Goal: Use online tool/utility: Utilize a website feature to perform a specific function

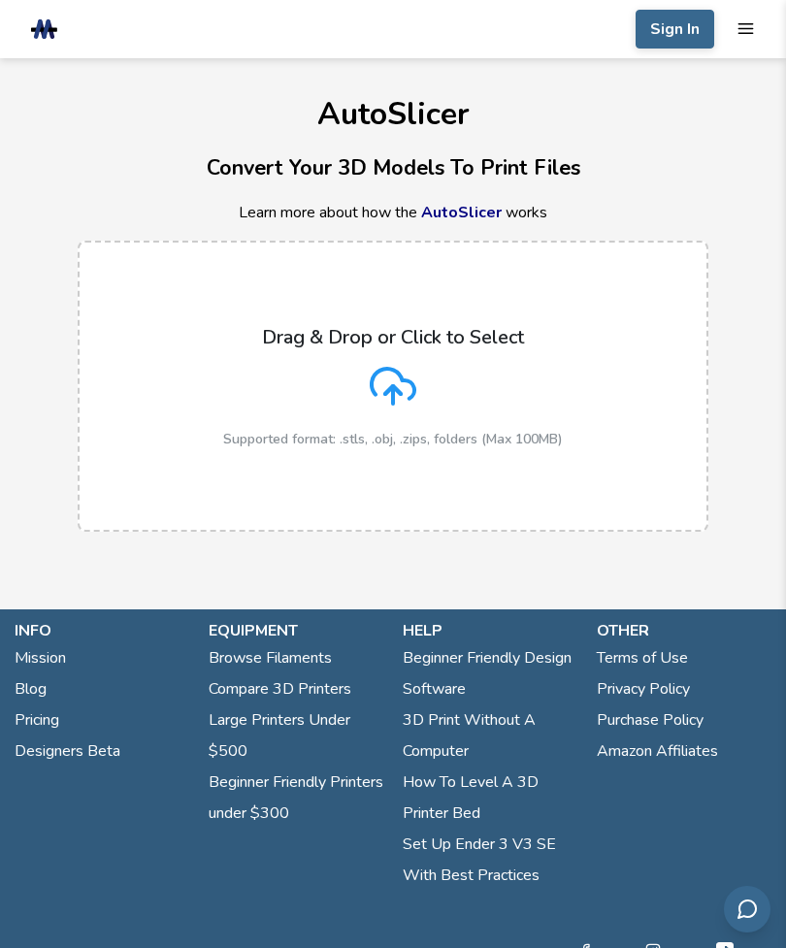
click at [263, 329] on p "Drag & Drop or Click to Select" at bounding box center [393, 337] width 262 height 22
click at [0, 0] on input "Drag & Drop or Click to Select Supported format: .stls, .obj, .zips, folders (M…" at bounding box center [0, 0] width 0 height 0
click at [392, 366] on icon at bounding box center [393, 386] width 47 height 47
click at [0, 0] on input "Drag & Drop or Click to Select Supported format: .stls, .obj, .zips, folders (M…" at bounding box center [0, 0] width 0 height 0
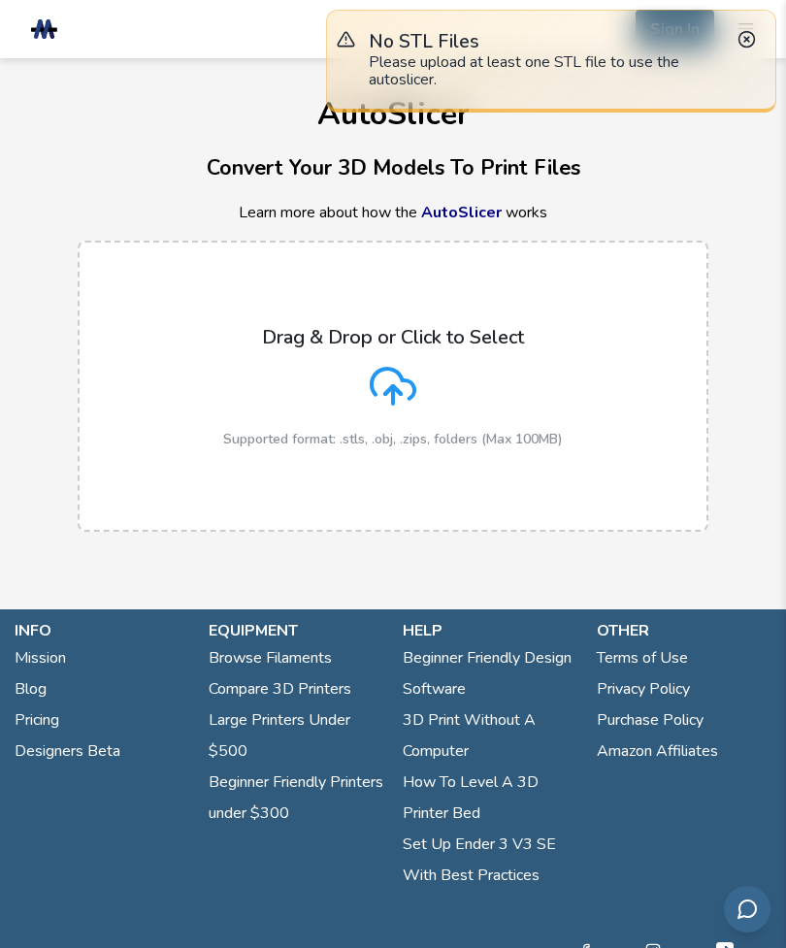
click at [265, 416] on div "Drag & Drop or Click to Select Supported format: .stls, .obj, .zips, folders (M…" at bounding box center [393, 386] width 340 height 121
click at [0, 0] on input "Drag & Drop or Click to Select Supported format: .stls, .obj, .zips, folders (M…" at bounding box center [0, 0] width 0 height 0
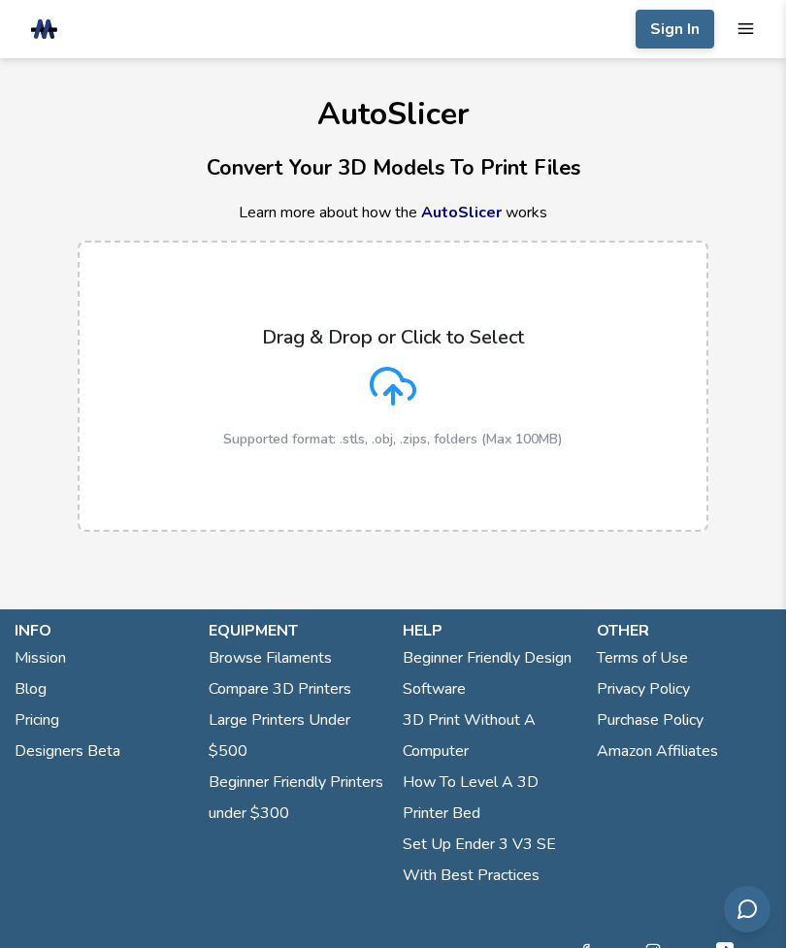
click at [386, 376] on icon at bounding box center [393, 386] width 47 height 47
click at [0, 0] on input "Drag & Drop or Click to Select Supported format: .stls, .obj, .zips, folders (M…" at bounding box center [0, 0] width 0 height 0
click at [462, 208] on link "AutoSlicer" at bounding box center [461, 212] width 81 height 21
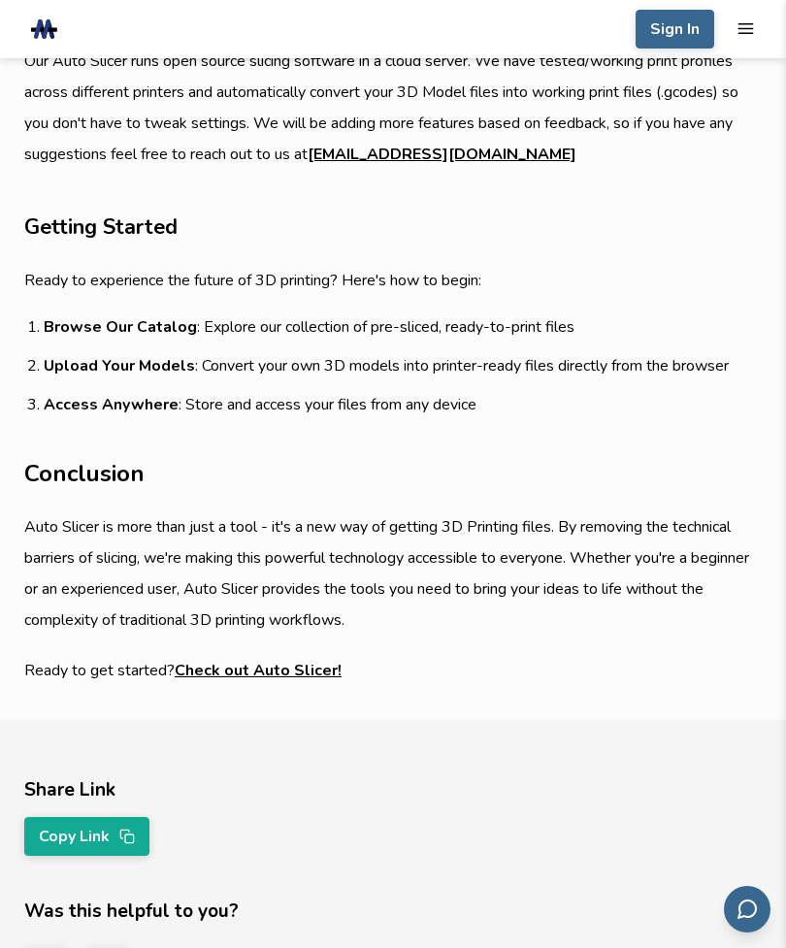
scroll to position [1638, 0]
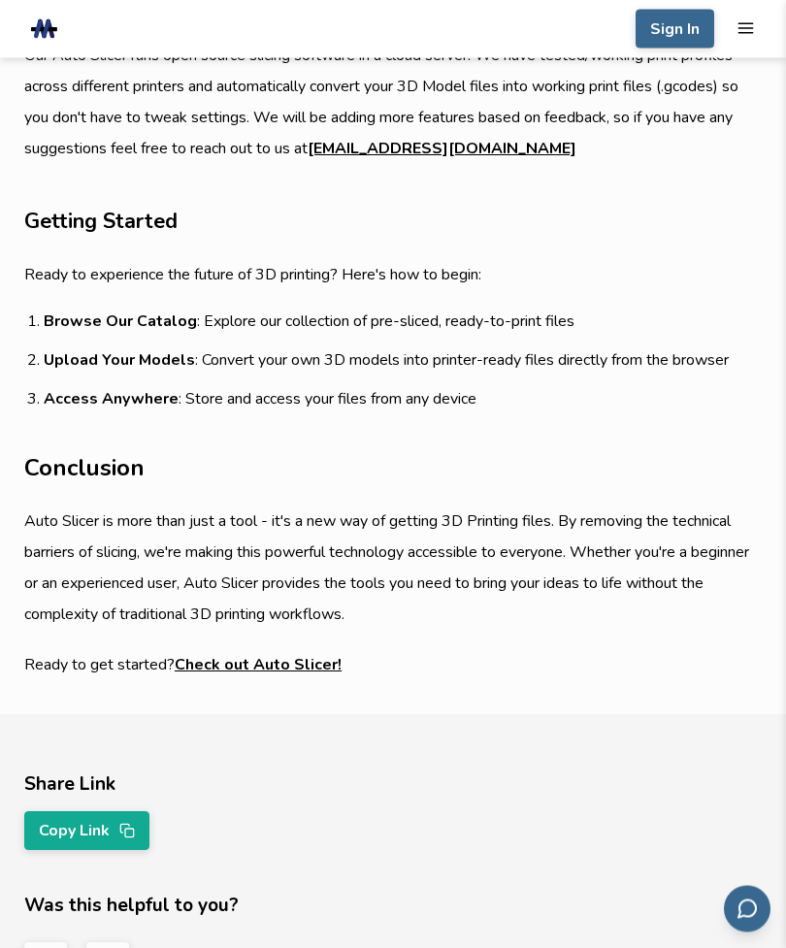
click at [306, 671] on link "Check out Auto Slicer!" at bounding box center [258, 665] width 167 height 31
